Goal: Navigation & Orientation: Find specific page/section

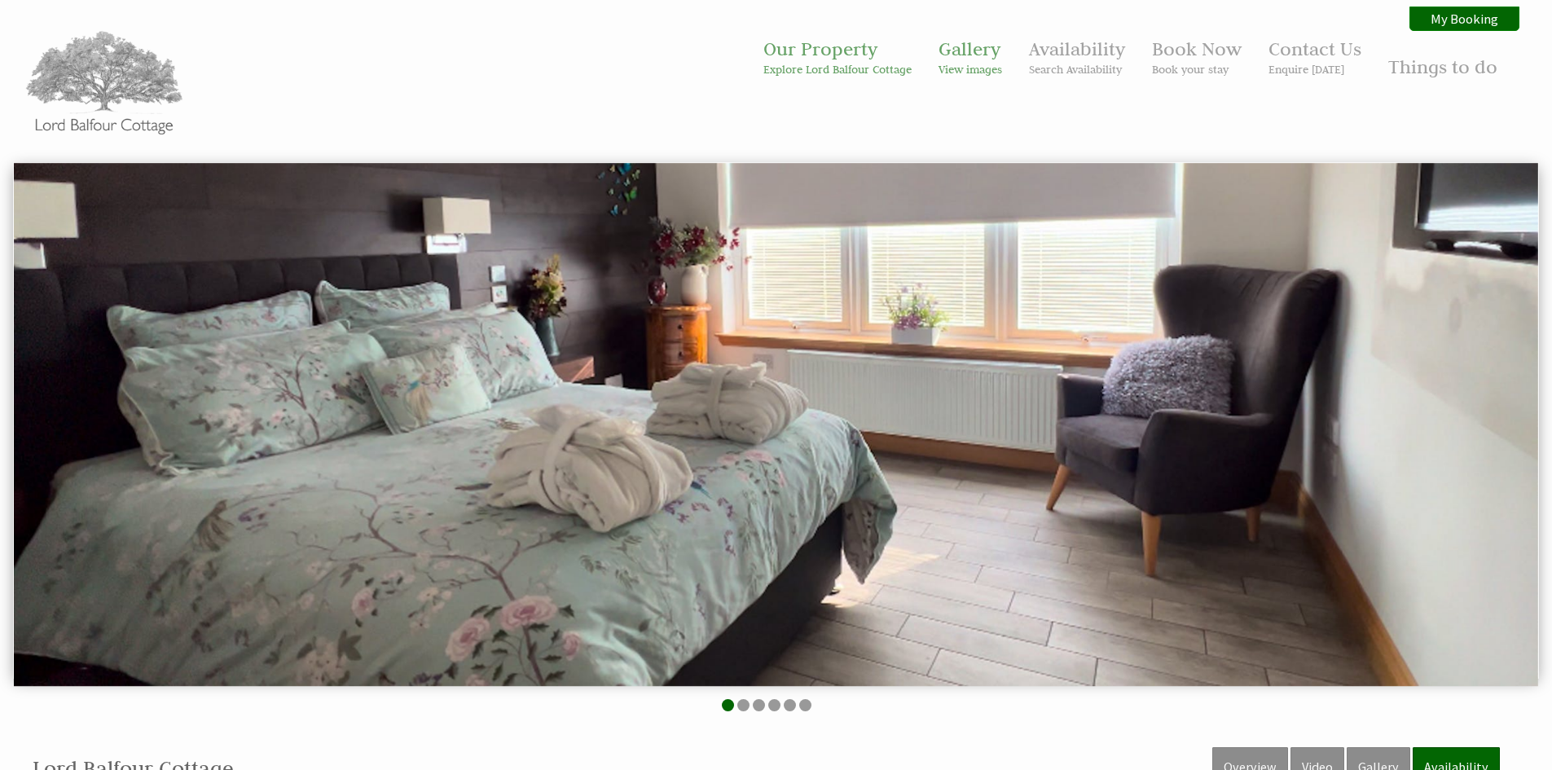
click at [936, 64] on ul "Our Property Explore Lord Balfour Cottage Gallery View images Availability Sear…" at bounding box center [1130, 59] width 759 height 58
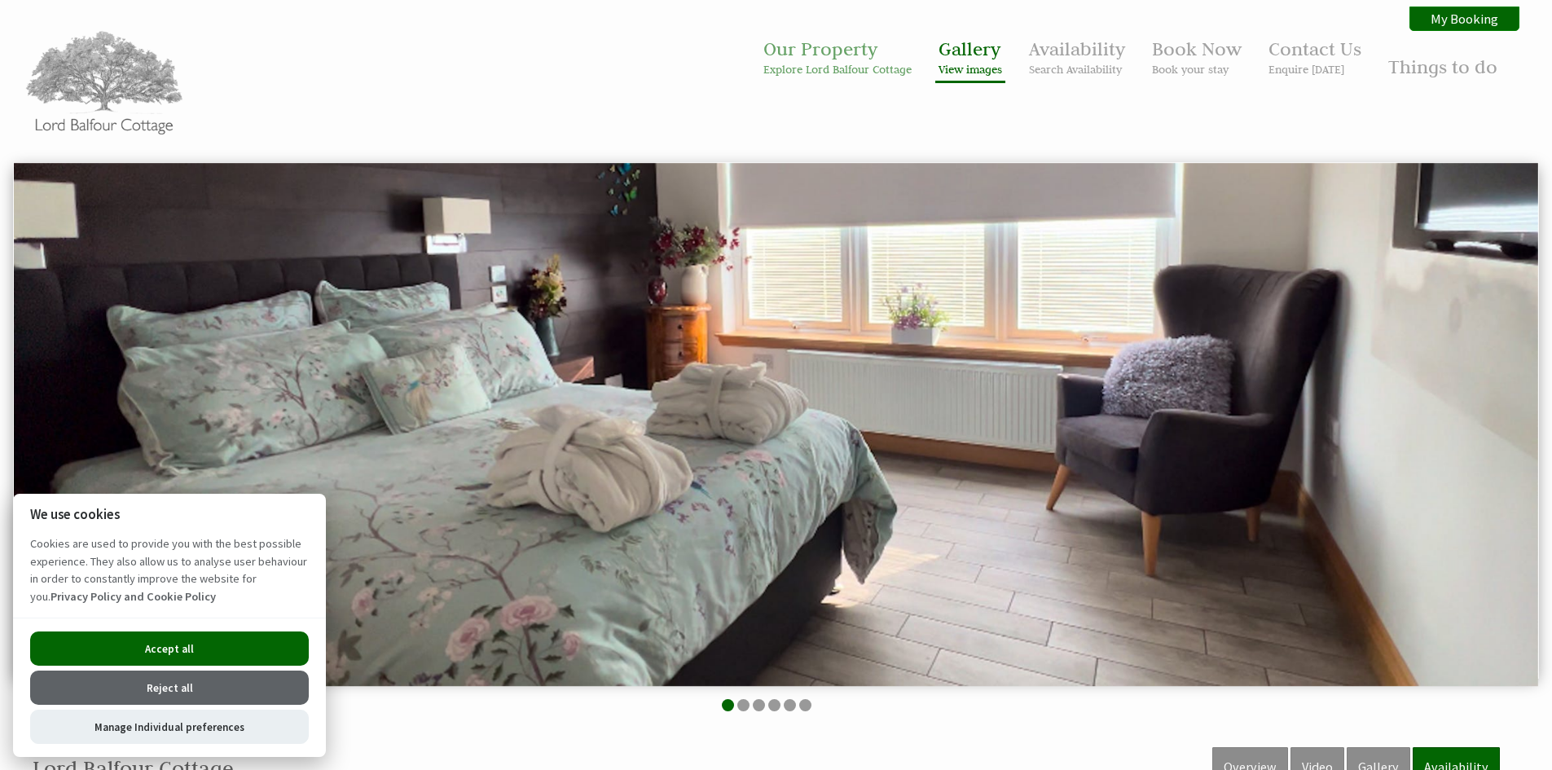
click at [966, 69] on small "View images" at bounding box center [971, 69] width 64 height 15
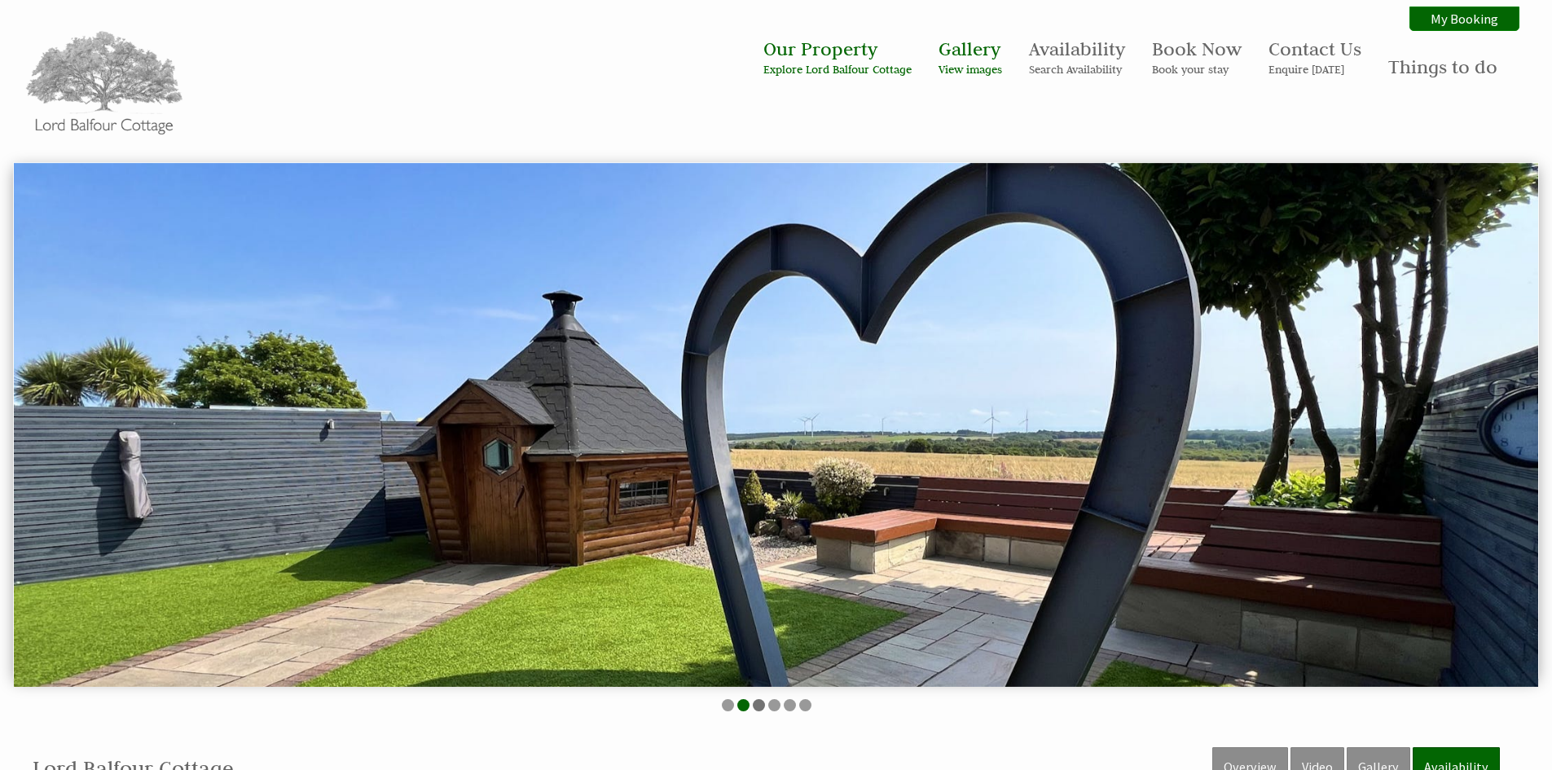
click at [761, 704] on li at bounding box center [759, 705] width 12 height 12
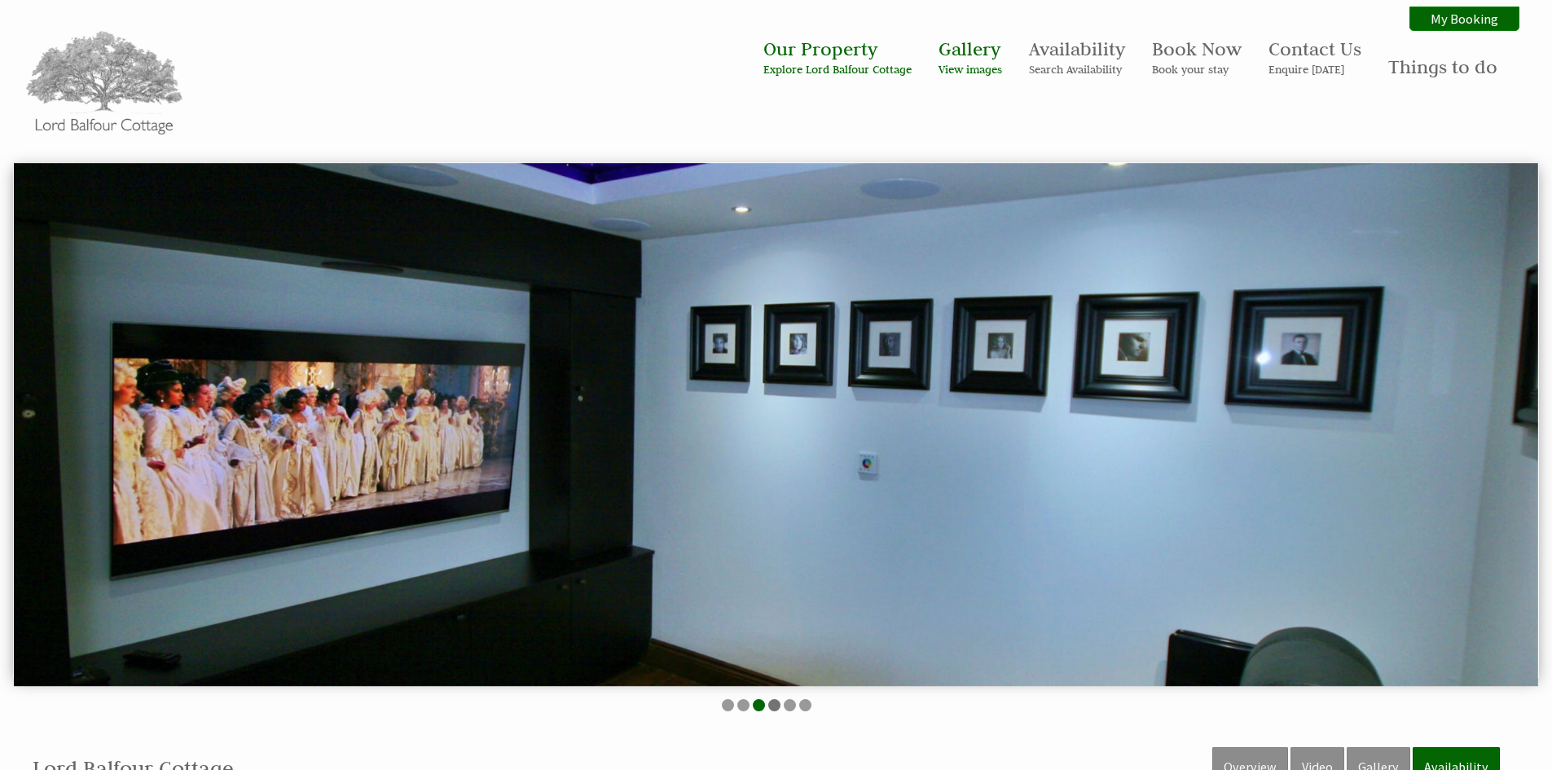
click at [774, 704] on li at bounding box center [774, 705] width 12 height 12
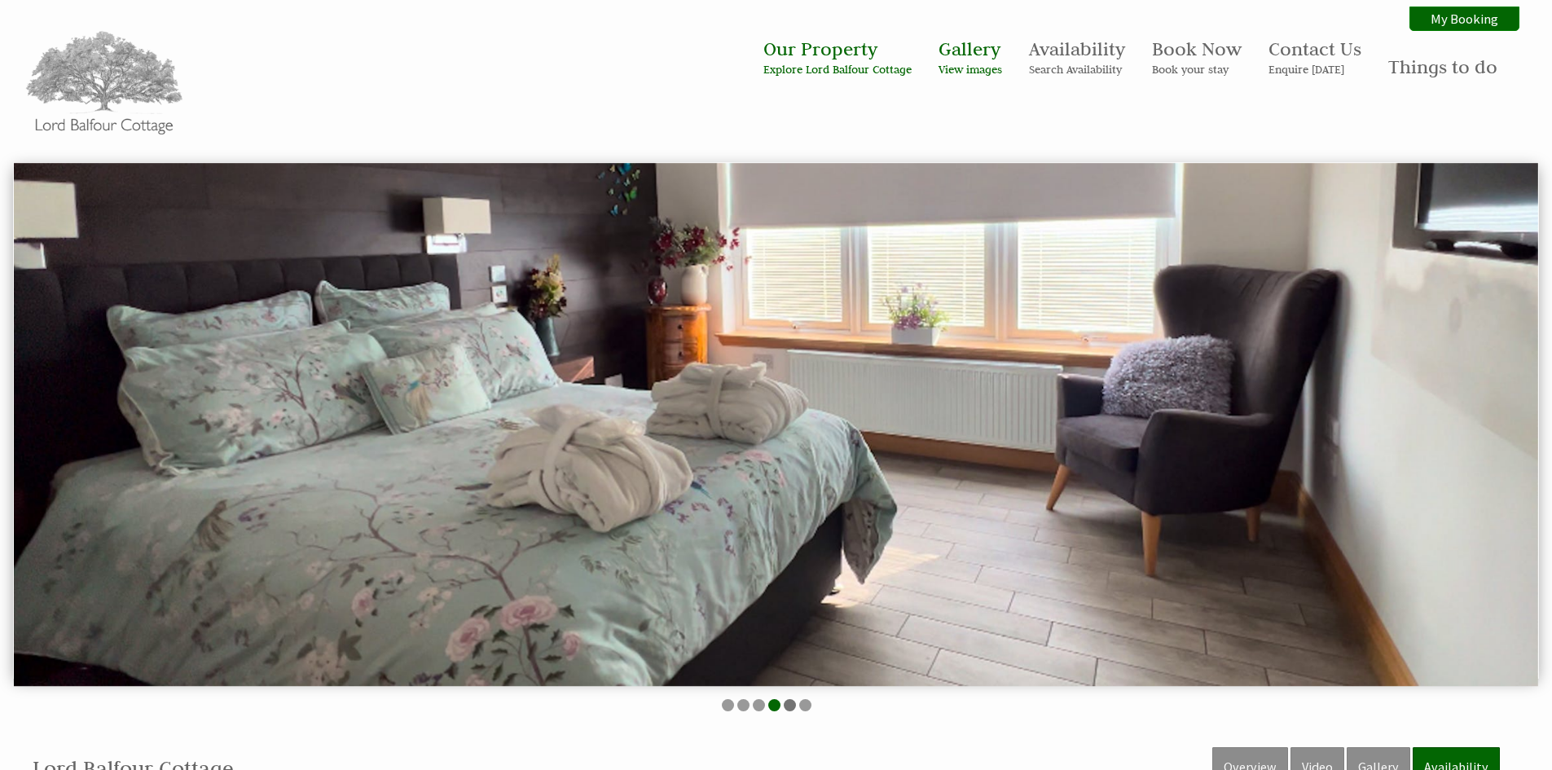
click at [795, 704] on li at bounding box center [790, 705] width 12 height 12
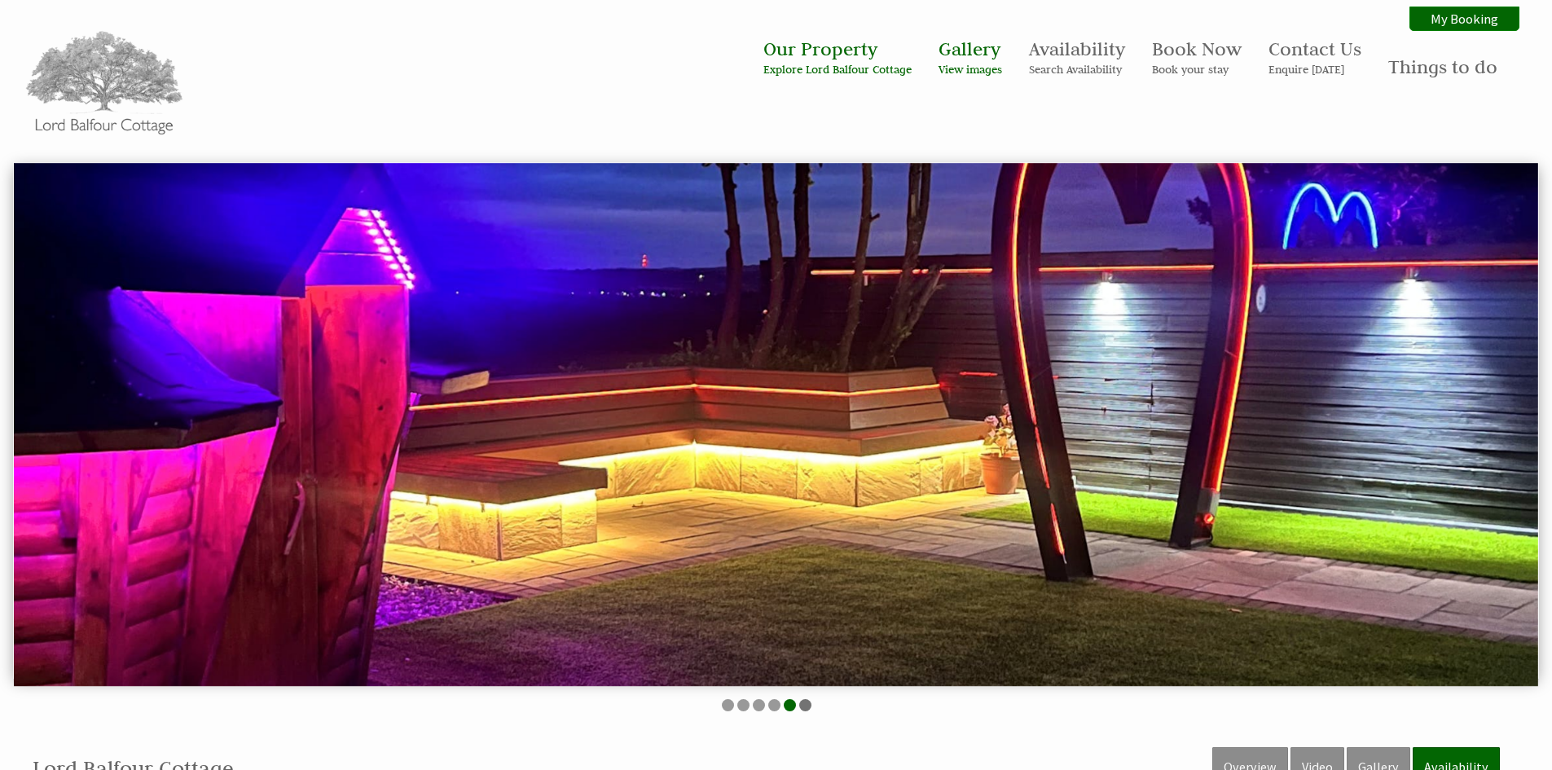
click at [806, 707] on li at bounding box center [805, 705] width 12 height 12
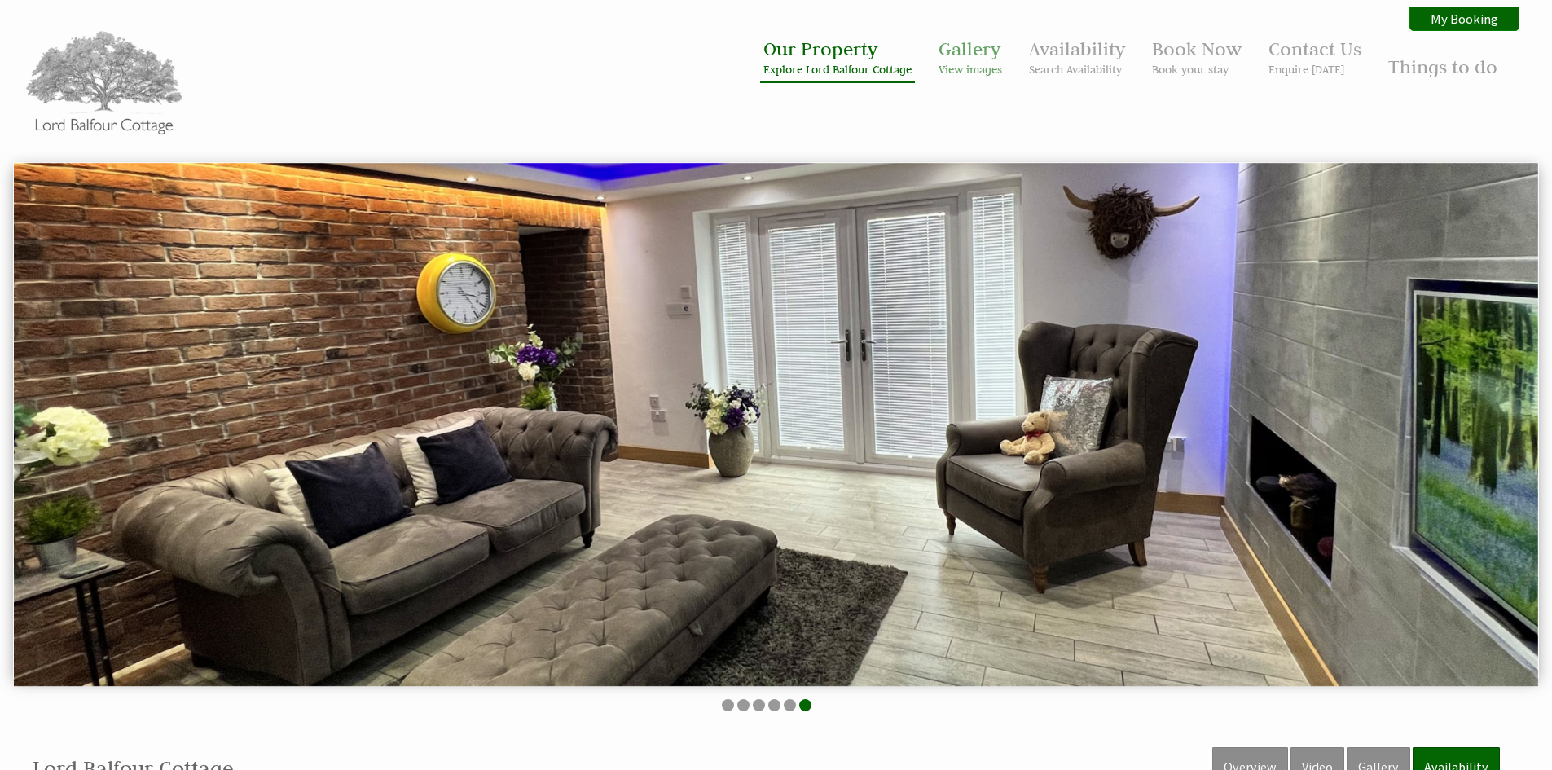
click at [855, 73] on small "Explore Lord Balfour Cottage" at bounding box center [838, 69] width 148 height 15
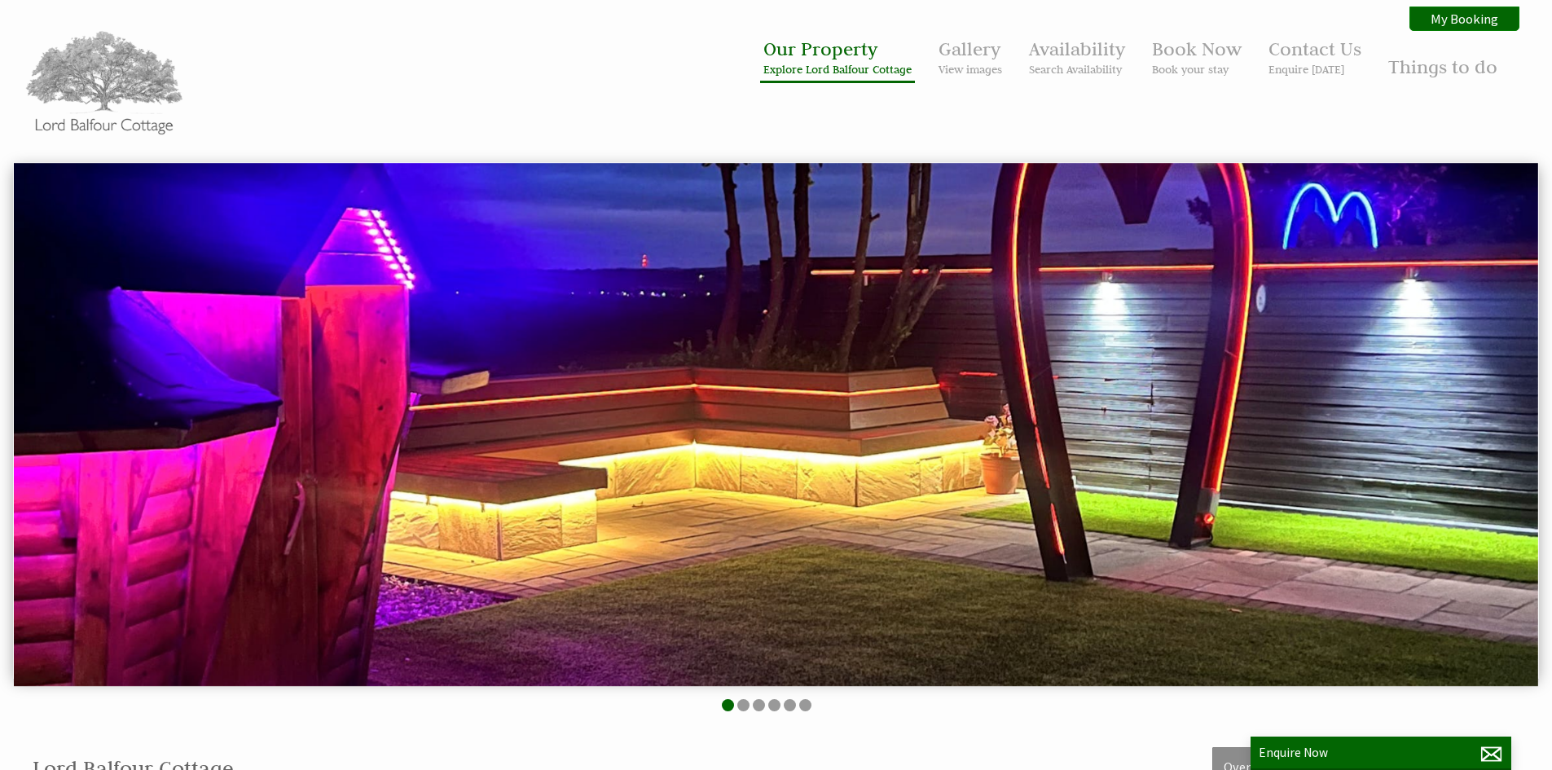
click at [821, 45] on link "Our Property Explore Lord Balfour Cottage" at bounding box center [838, 57] width 148 height 40
